Goal: Task Accomplishment & Management: Use online tool/utility

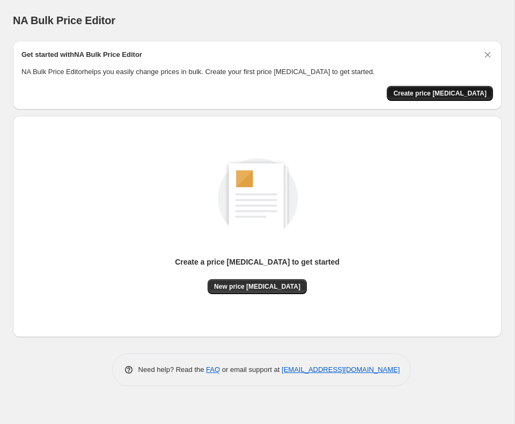
click at [431, 99] on button "Create price change job" at bounding box center [440, 93] width 106 height 15
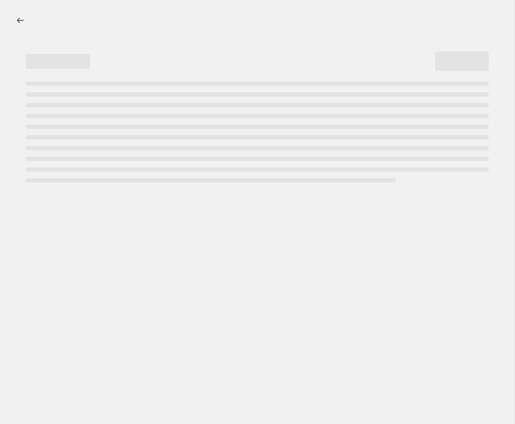
select select "percentage"
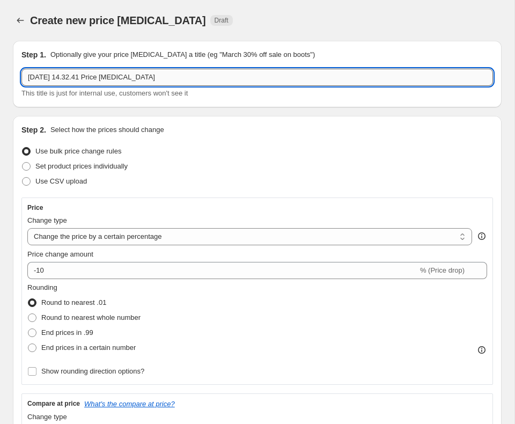
click at [129, 78] on input "14 Sep 2025, 14.32.41 Price change job" at bounding box center [256, 77] width 471 height 17
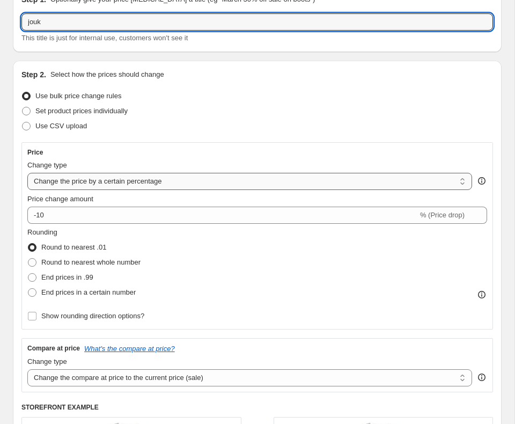
type input "jouk"
click at [197, 182] on select "Change the price to a certain amount Change the price by a certain amount Chang…" at bounding box center [249, 181] width 445 height 17
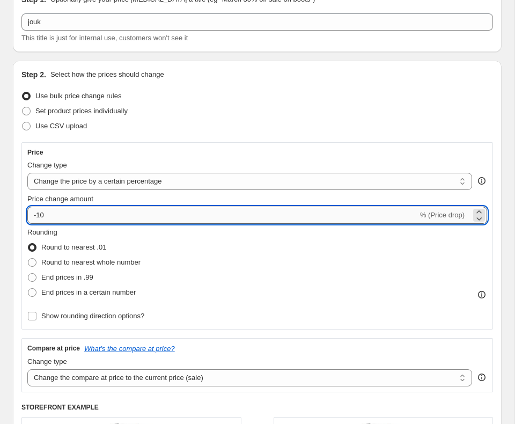
click at [146, 215] on input "-10" at bounding box center [222, 214] width 390 height 17
type input "4"
type input "38"
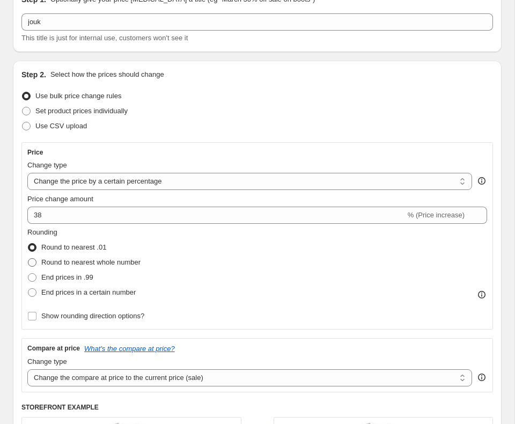
click at [122, 265] on span "Round to nearest whole number" at bounding box center [90, 262] width 99 height 8
click at [28, 258] on input "Round to nearest whole number" at bounding box center [28, 258] width 1 height 1
radio input "true"
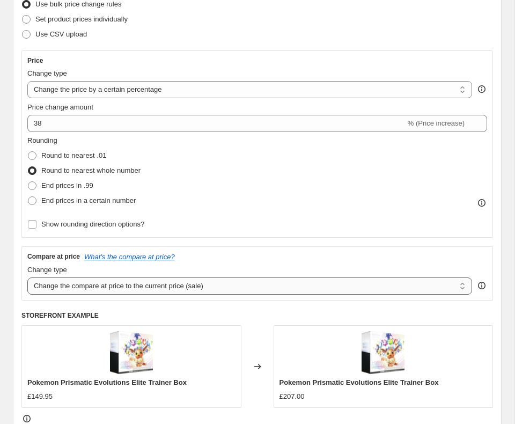
click at [198, 284] on select "Change the compare at price to the current price (sale) Change the compare at p…" at bounding box center [249, 285] width 445 height 17
select select "remove"
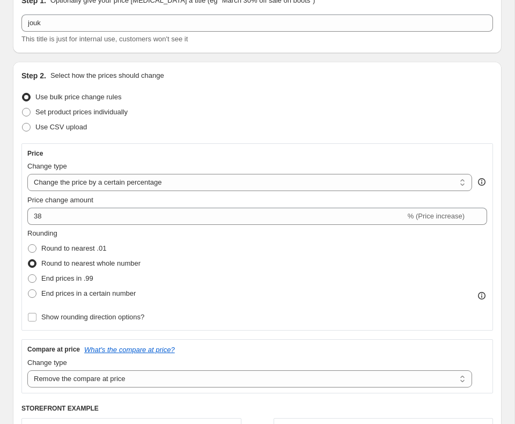
scroll to position [75, 0]
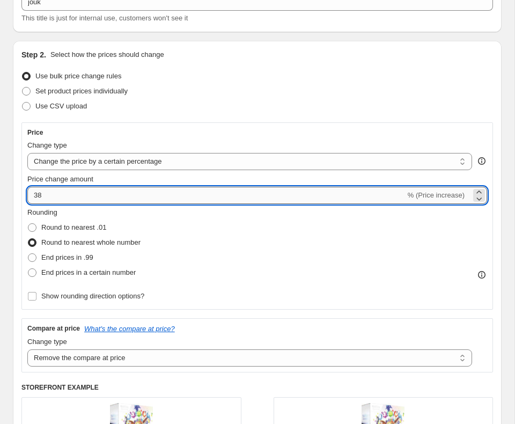
click at [162, 194] on input "38" at bounding box center [216, 195] width 378 height 17
click at [479, 200] on icon at bounding box center [478, 198] width 11 height 11
click at [34, 198] on input "37" at bounding box center [216, 195] width 378 height 17
click at [172, 197] on input "-37" at bounding box center [222, 195] width 390 height 17
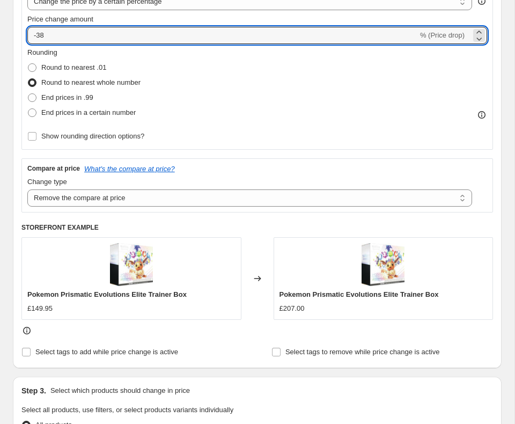
scroll to position [323, 0]
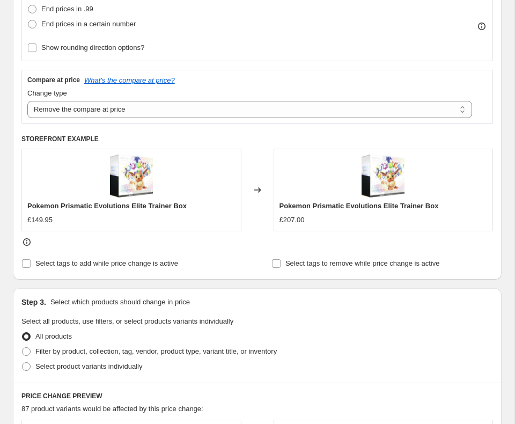
click at [239, 270] on div "Select tags to add while price change is active" at bounding box center [131, 263] width 221 height 15
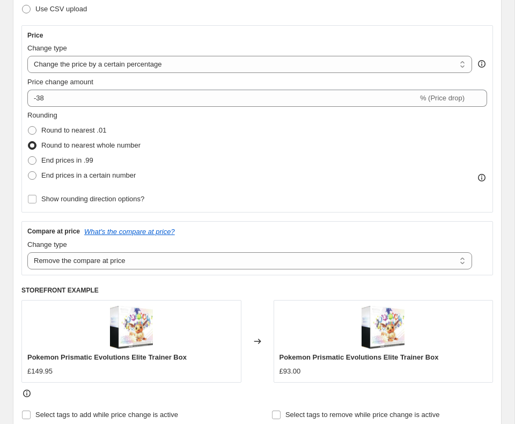
scroll to position [171, 0]
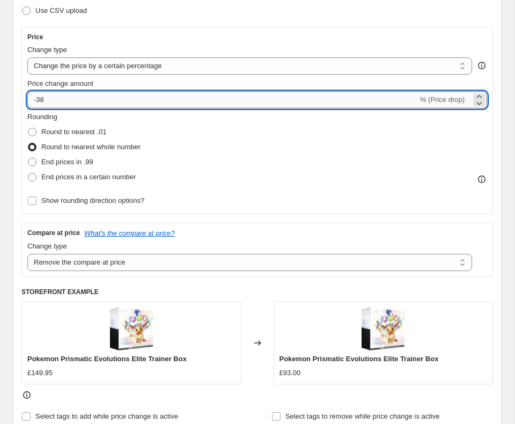
click at [75, 98] on input "-38" at bounding box center [222, 99] width 390 height 17
type input "-3"
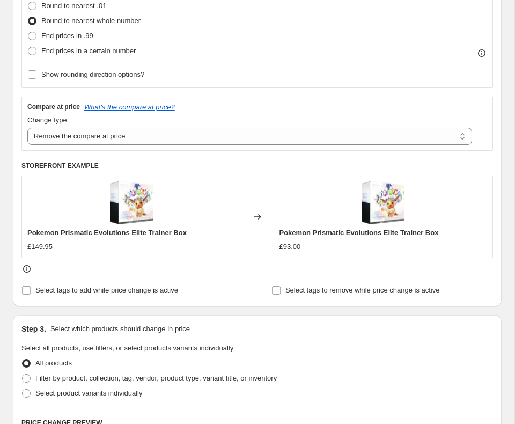
type input "-40"
click at [240, 276] on div "Step 2. Select how the prices should change Use bulk price change rules Set pro…" at bounding box center [256, 63] width 471 height 470
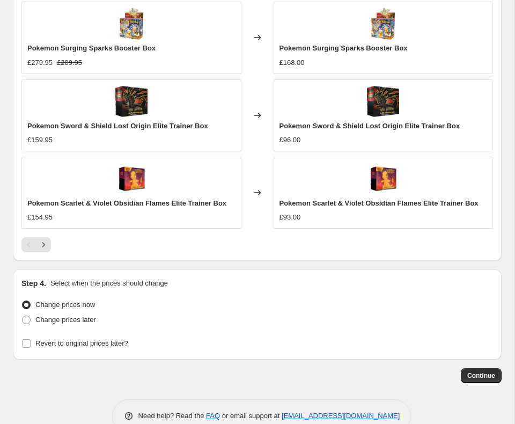
scroll to position [898, 0]
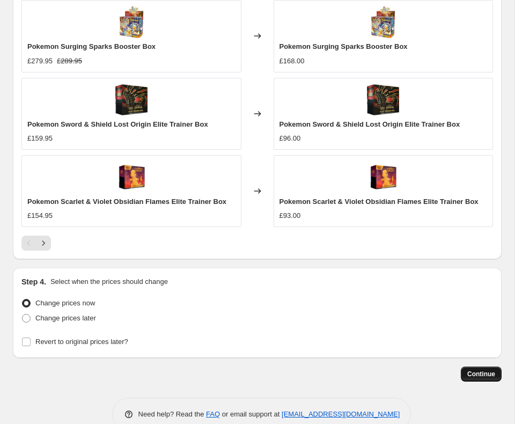
click at [482, 375] on span "Continue" at bounding box center [481, 373] width 28 height 9
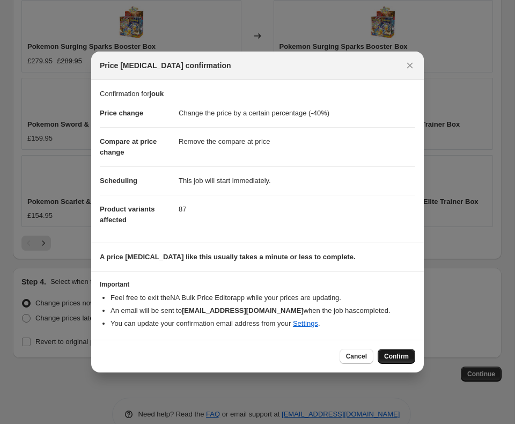
click at [395, 353] on span "Confirm" at bounding box center [396, 356] width 25 height 9
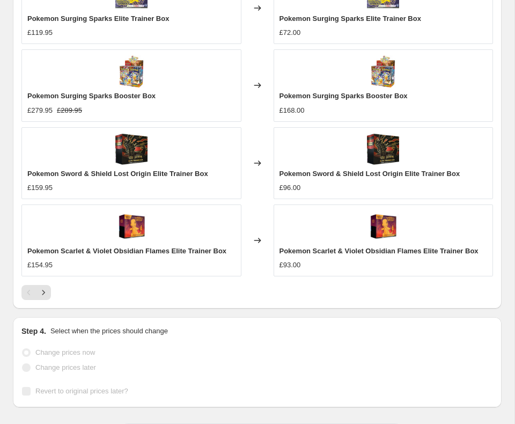
scroll to position [925, 0]
select select "percentage"
select select "remove"
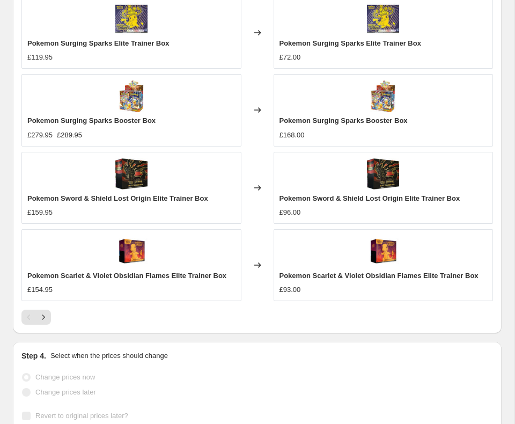
scroll to position [0, 0]
